Goal: Task Accomplishment & Management: Use online tool/utility

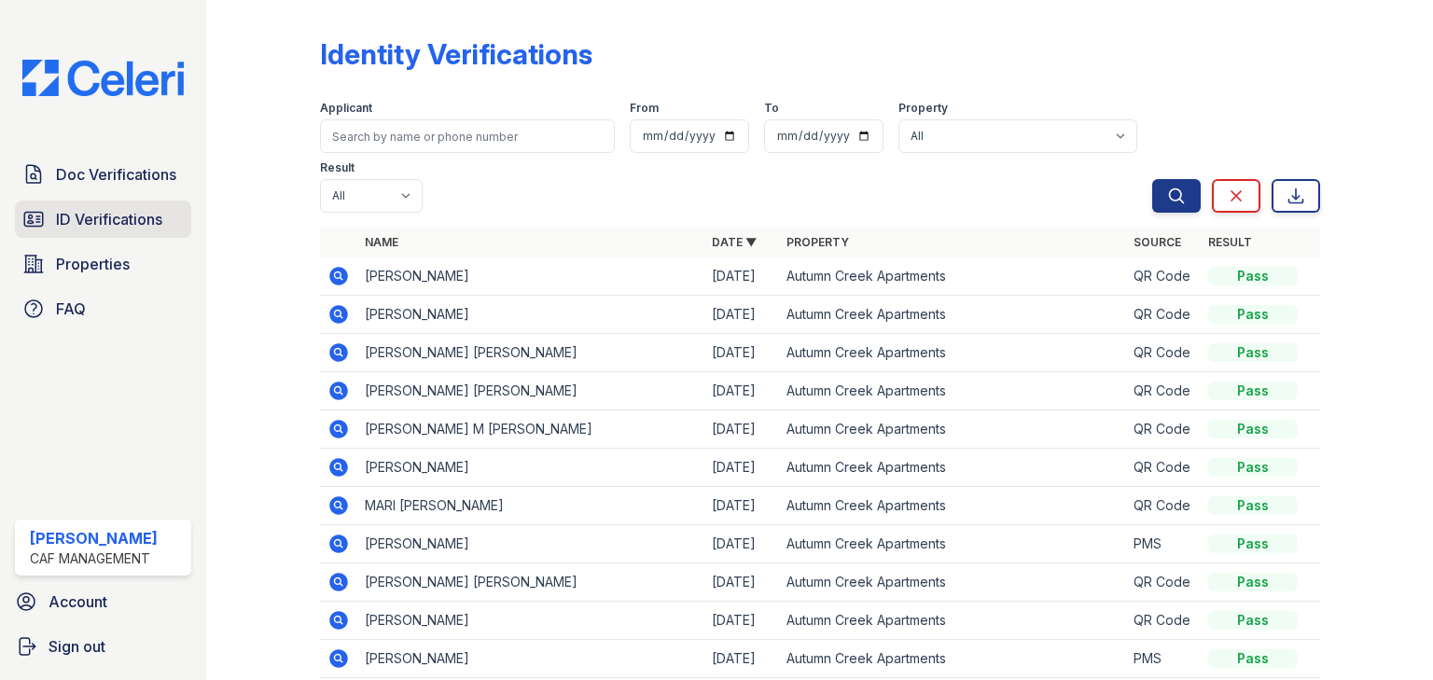
click at [144, 214] on span "ID Verifications" at bounding box center [109, 219] width 106 height 22
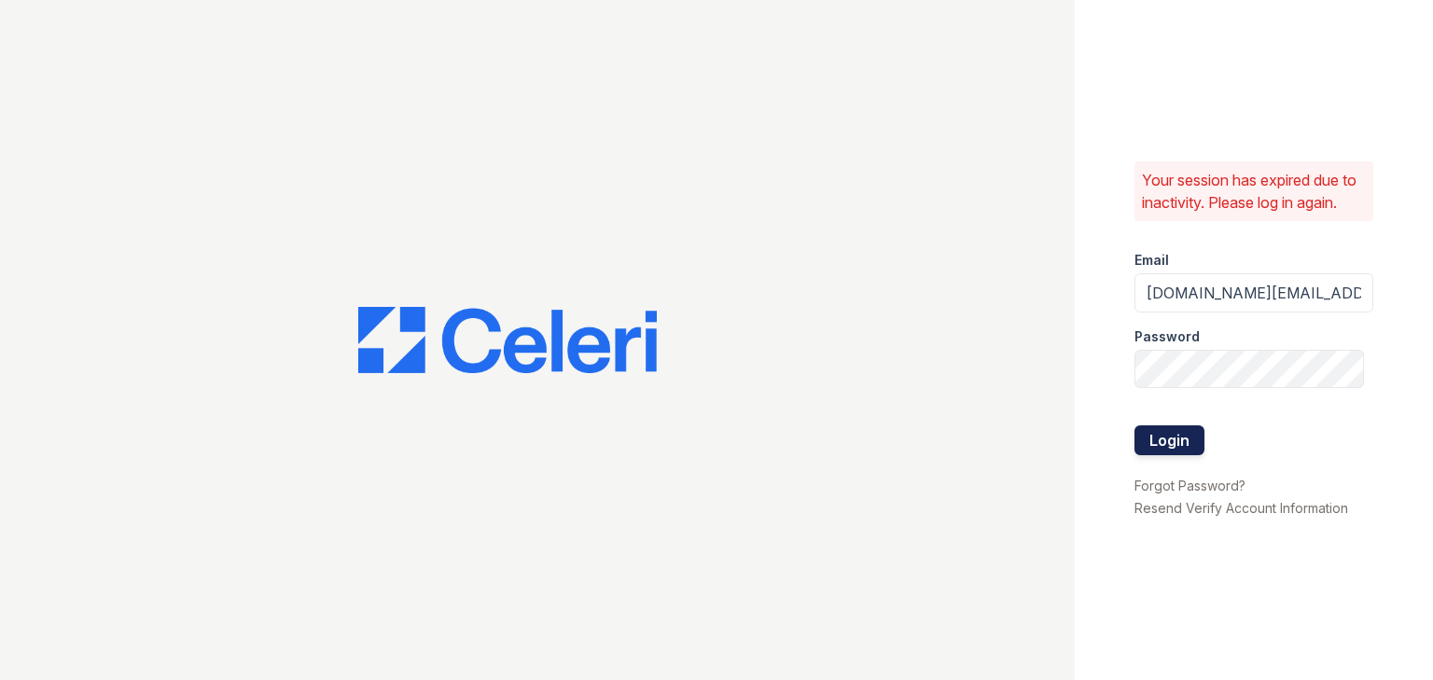
click at [1168, 447] on button "Login" at bounding box center [1170, 441] width 70 height 30
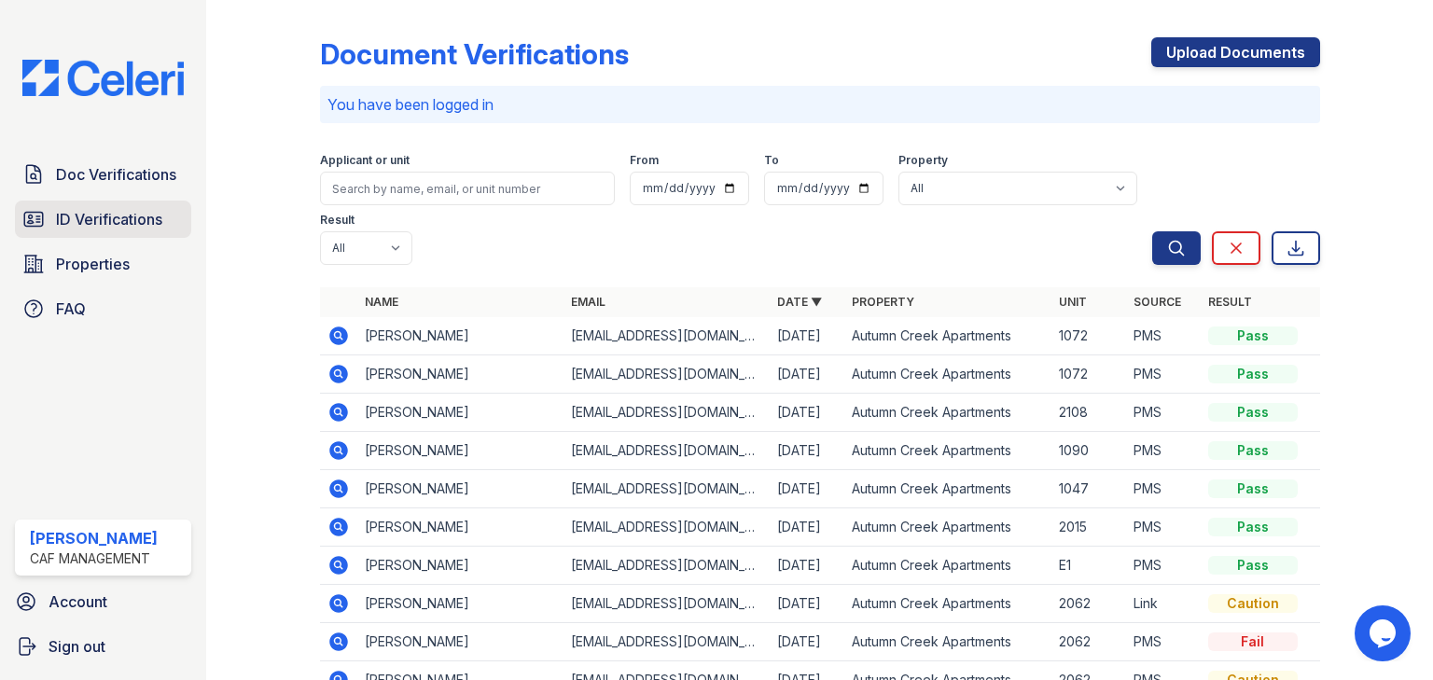
click at [139, 225] on span "ID Verifications" at bounding box center [109, 219] width 106 height 22
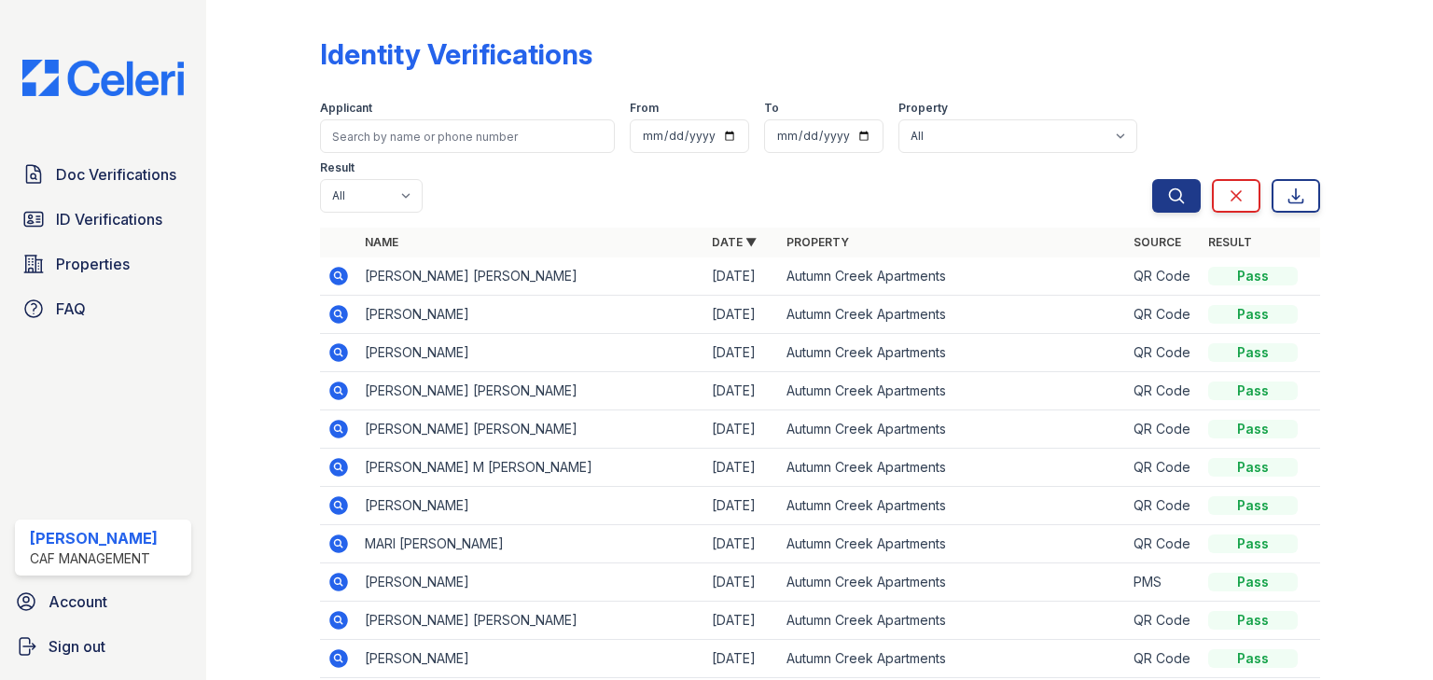
click at [334, 277] on icon at bounding box center [339, 276] width 22 height 22
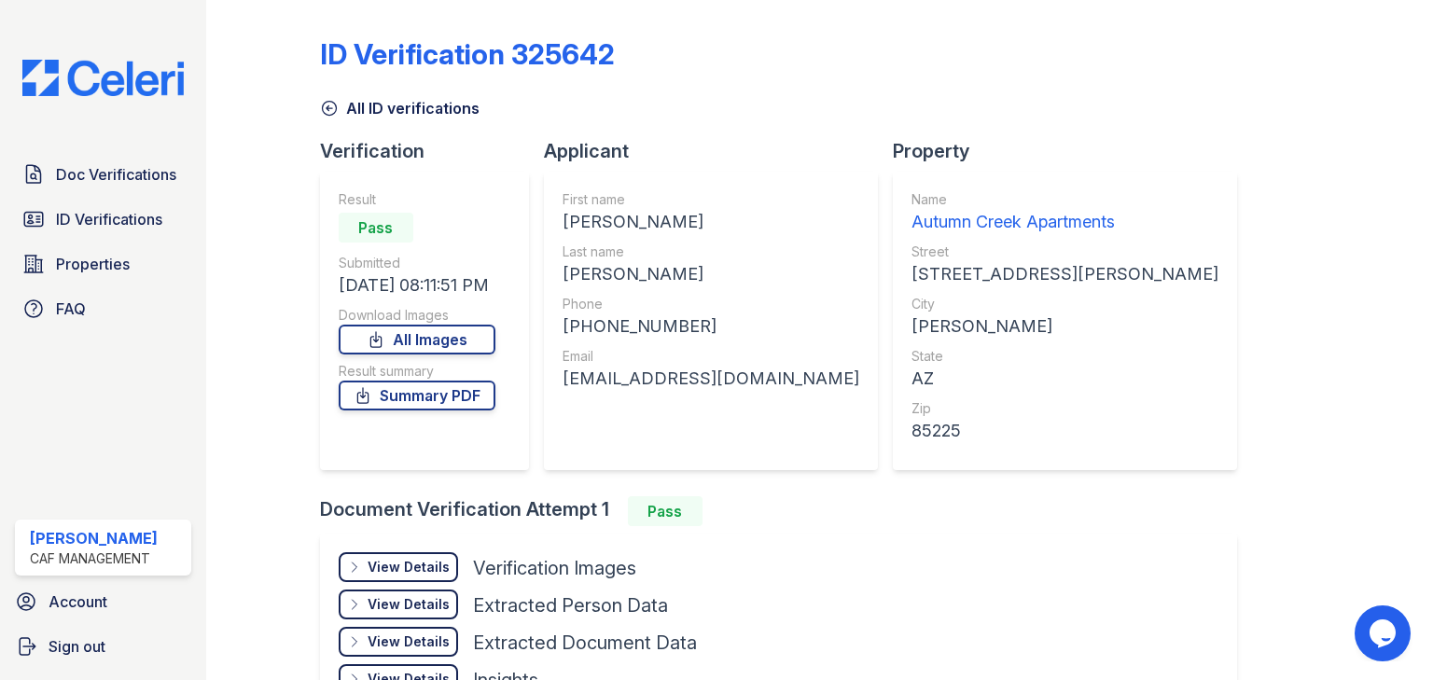
click at [598, 219] on div "IAN PATRICK" at bounding box center [711, 222] width 297 height 26
drag, startPoint x: 560, startPoint y: 223, endPoint x: 587, endPoint y: 220, distance: 27.2
click at [587, 220] on div "First name IAN PATRICK Last name MURRAY Phone +19703938846 Email ianjess2122@gm…" at bounding box center [711, 321] width 334 height 299
copy div "IAN"
drag, startPoint x: 571, startPoint y: 325, endPoint x: 687, endPoint y: 337, distance: 116.3
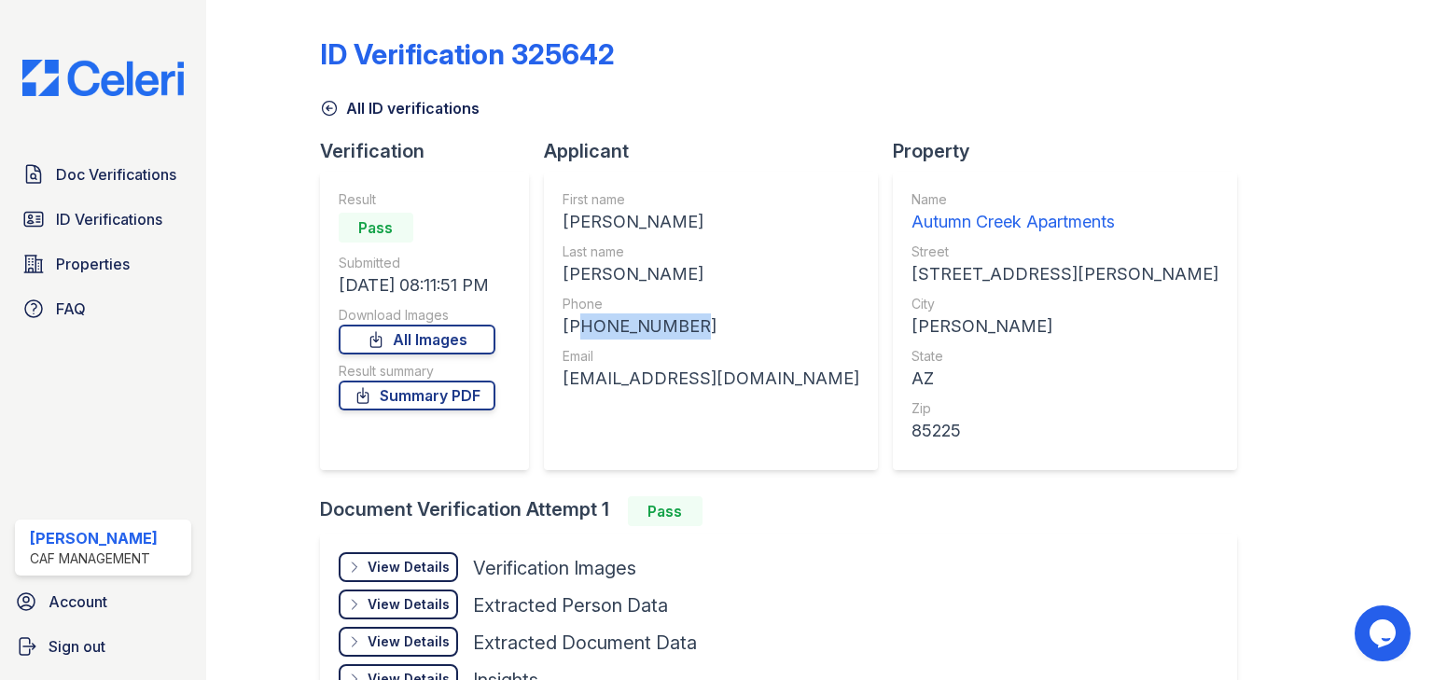
click at [687, 337] on div "+19703938846" at bounding box center [711, 327] width 297 height 26
copy div "19703938846"
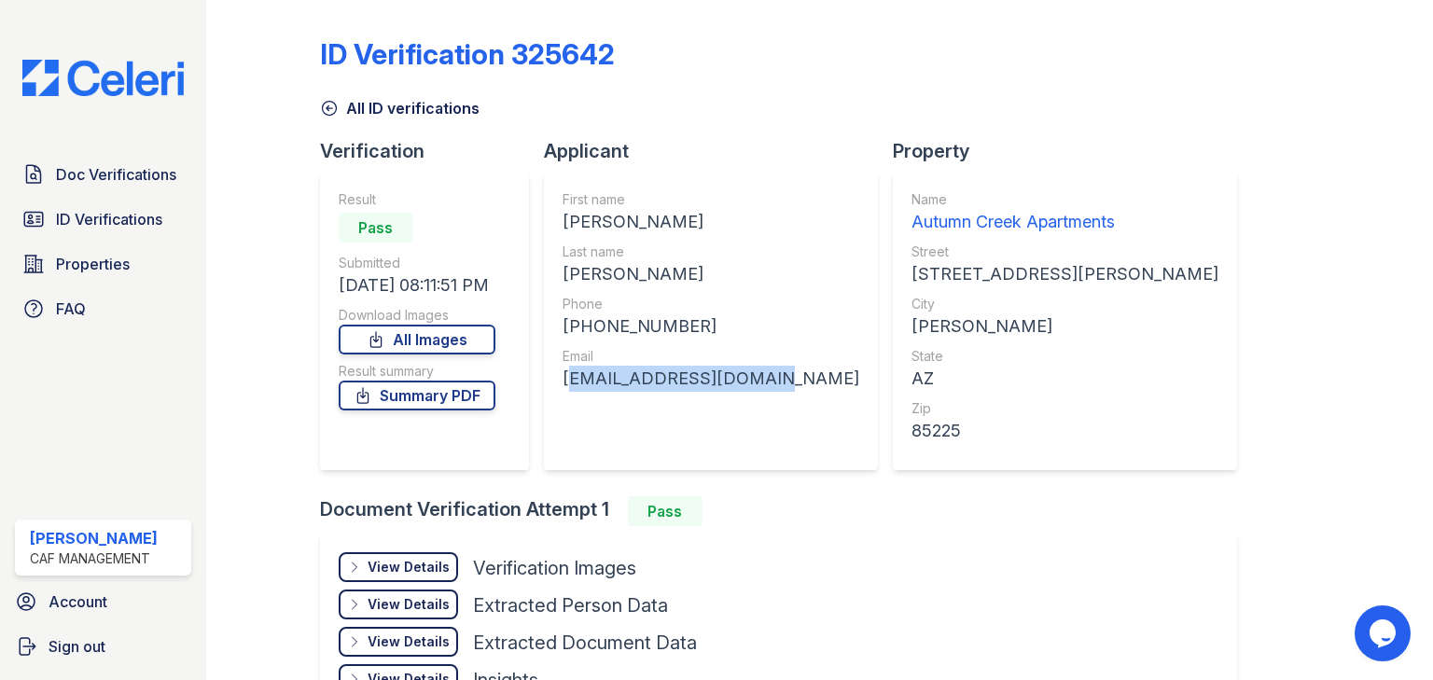
drag, startPoint x: 562, startPoint y: 375, endPoint x: 750, endPoint y: 386, distance: 188.8
click at [750, 386] on div "First name IAN PATRICK Last name MURRAY Phone +19703938846 Email ianjess2122@gm…" at bounding box center [711, 321] width 334 height 299
copy div "ianjess2122@gmail.com"
